Goal: Information Seeking & Learning: Learn about a topic

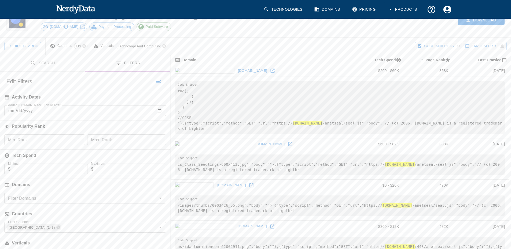
scroll to position [107, 0]
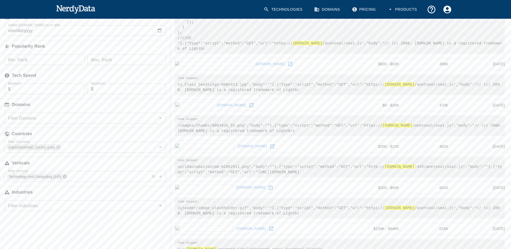
click at [65, 177] on icon at bounding box center [64, 176] width 3 height 3
click at [56, 148] on icon at bounding box center [58, 147] width 4 height 4
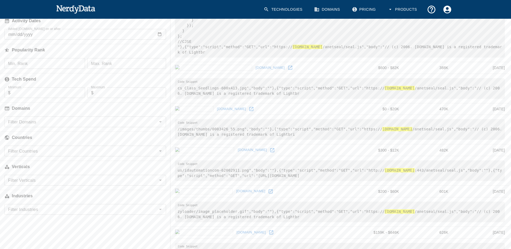
scroll to position [0, 0]
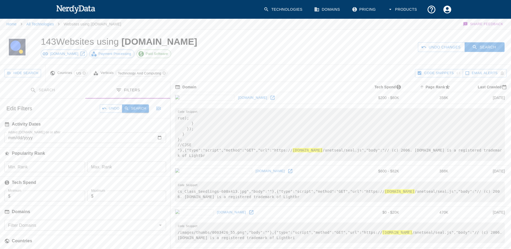
click at [136, 108] on button "Search" at bounding box center [135, 109] width 27 height 8
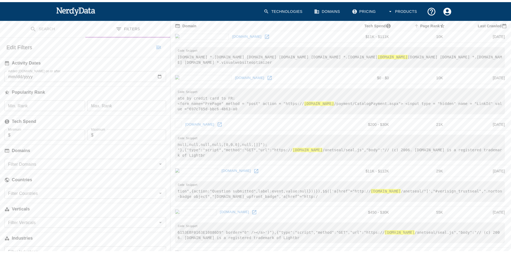
scroll to position [54, 0]
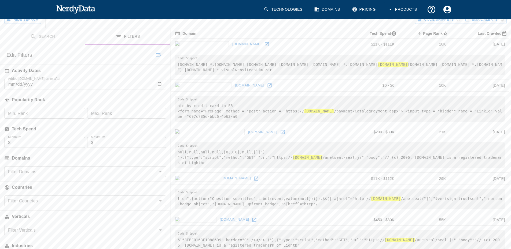
click at [25, 205] on input "Filter Countries" at bounding box center [81, 201] width 150 height 8
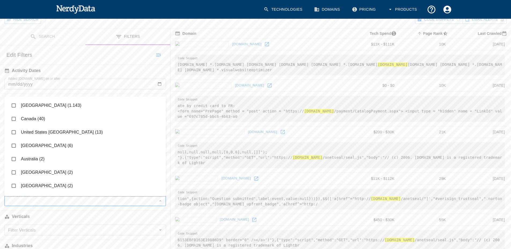
click at [13, 118] on input "checkbox" at bounding box center [14, 119] width 10 height 10
checkbox input "true"
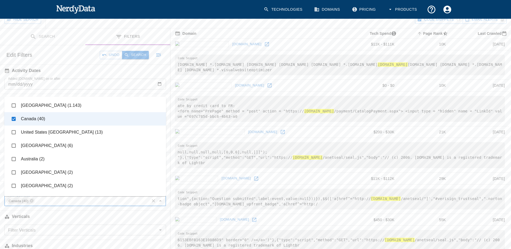
click at [138, 54] on button "Search" at bounding box center [135, 55] width 27 height 8
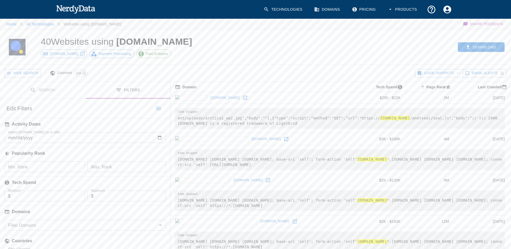
click at [243, 98] on icon at bounding box center [245, 98] width 4 height 4
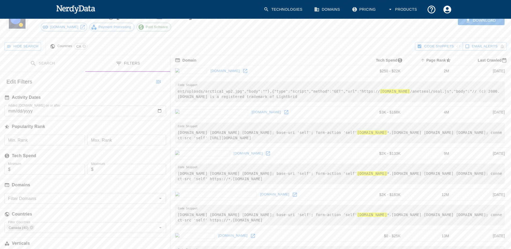
click at [293, 195] on icon at bounding box center [295, 195] width 4 height 4
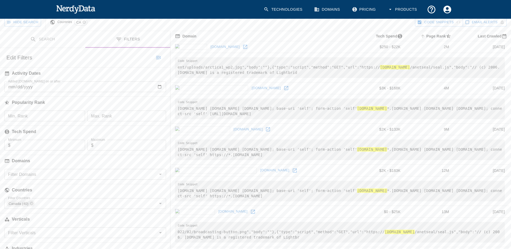
scroll to position [134, 0]
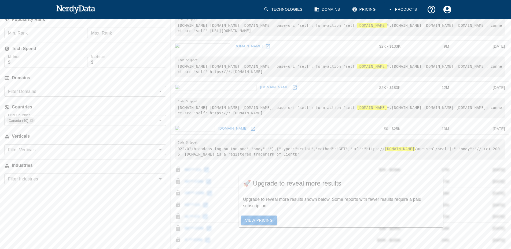
click at [250, 130] on icon at bounding box center [252, 128] width 5 height 5
click at [30, 123] on icon at bounding box center [32, 121] width 4 height 4
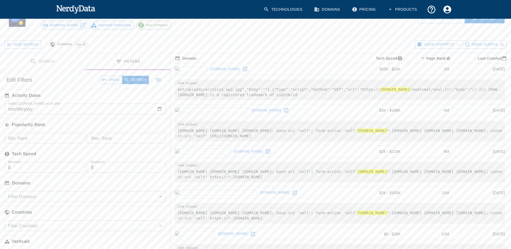
scroll to position [0, 0]
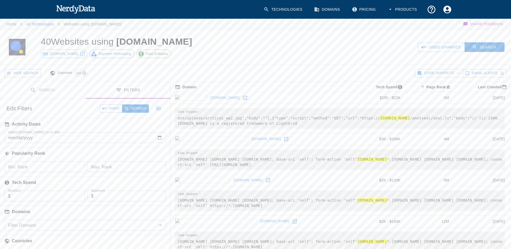
click at [84, 74] on icon at bounding box center [84, 73] width 4 height 4
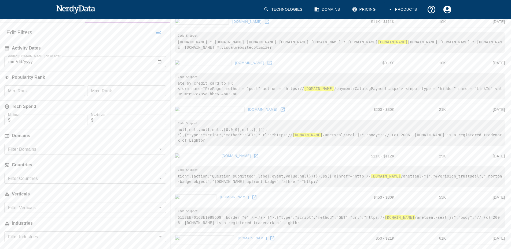
scroll to position [107, 0]
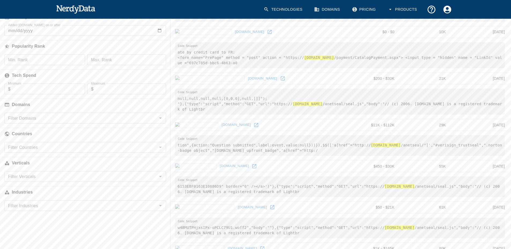
click at [44, 120] on input "Filter Domains" at bounding box center [81, 119] width 150 height 8
click at [1, 115] on div "Filter Domains Filter Domains" at bounding box center [85, 118] width 170 height 11
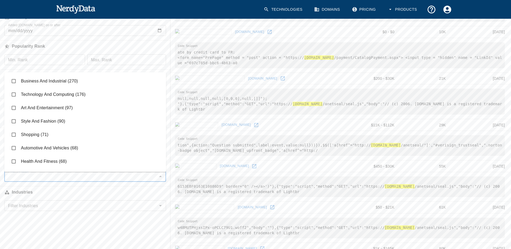
click at [32, 174] on input "Filter Verticals" at bounding box center [81, 177] width 150 height 8
click at [0, 217] on div "Search Filters Edit Search Websites with all of these : Technology Name, or ent…" at bounding box center [85, 97] width 170 height 245
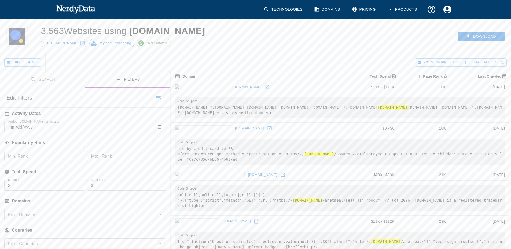
scroll to position [0, 0]
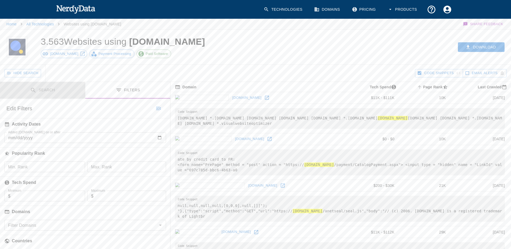
click at [33, 92] on icon "Toggle between search and filters" at bounding box center [33, 90] width 5 height 5
